Goal: Find specific page/section: Find specific page/section

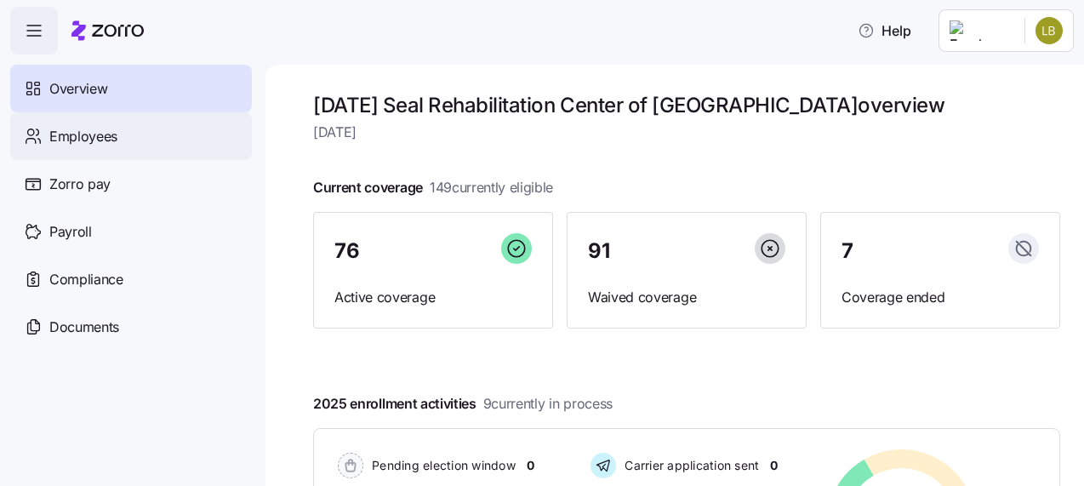
click at [48, 134] on div "Employees" at bounding box center [131, 136] width 242 height 48
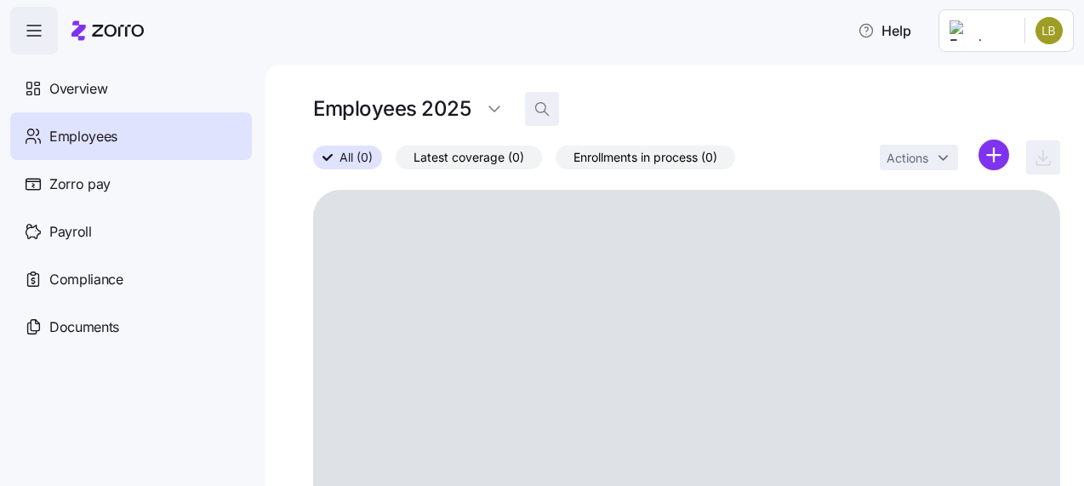
click at [540, 110] on icon "button" at bounding box center [542, 108] width 17 height 17
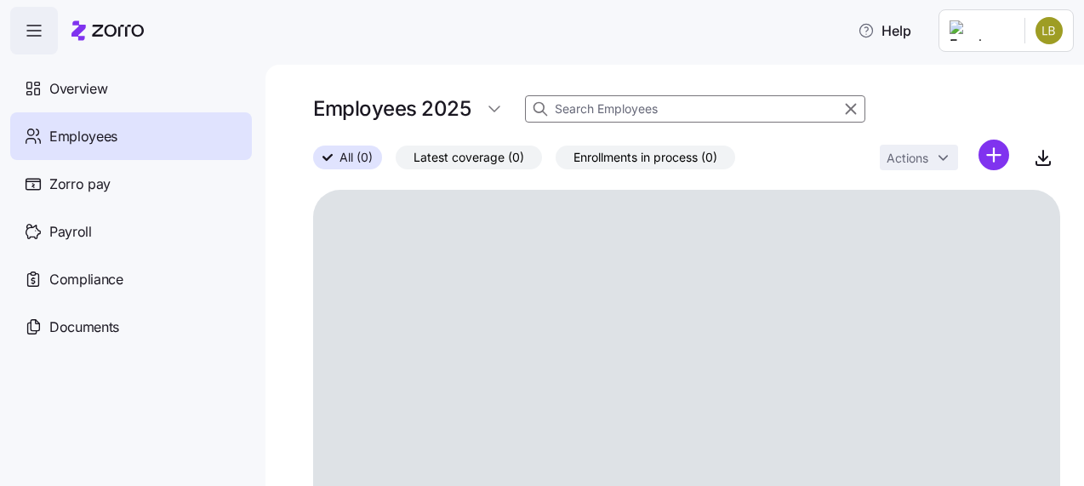
click at [657, 112] on input at bounding box center [695, 108] width 340 height 27
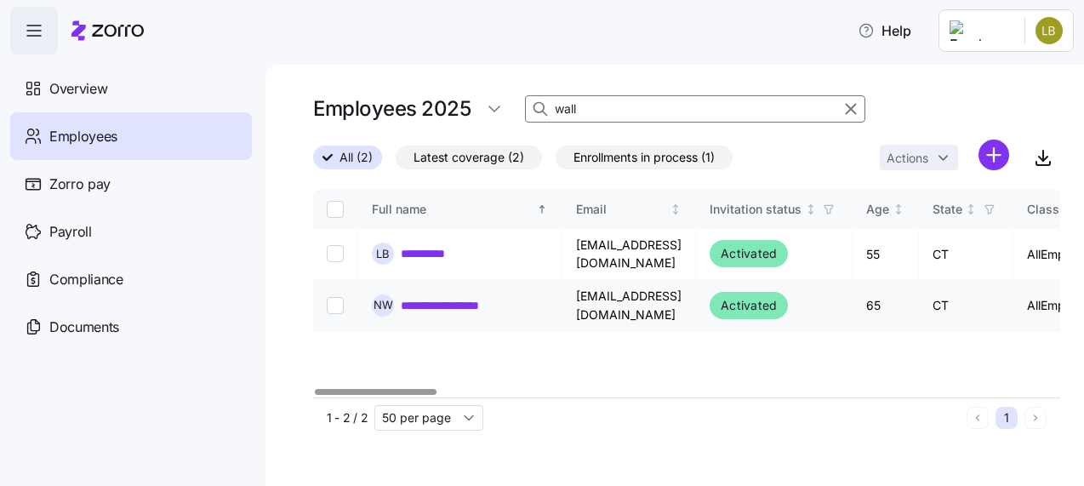
type input "wall"
click at [491, 297] on link "**********" at bounding box center [451, 305] width 101 height 17
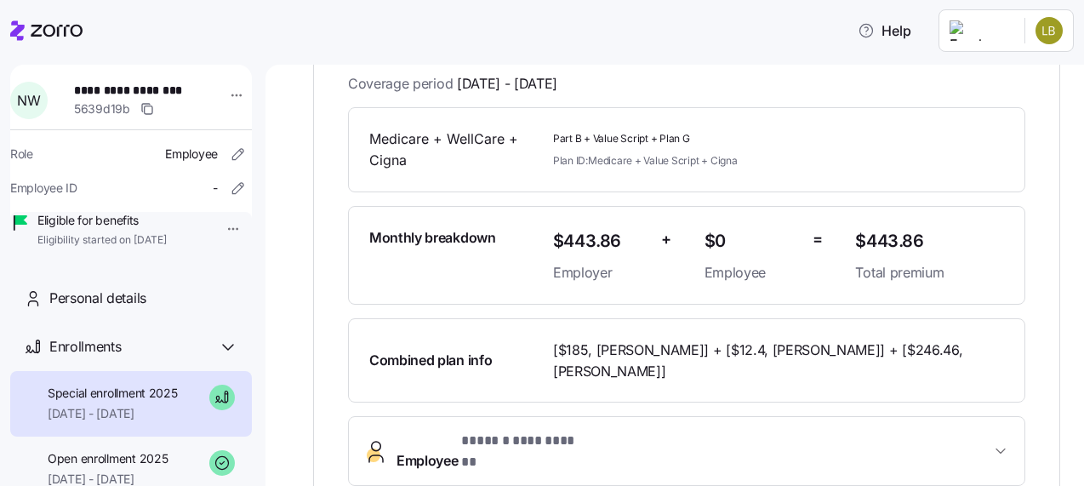
scroll to position [362, 0]
